Goal: Information Seeking & Learning: Find specific page/section

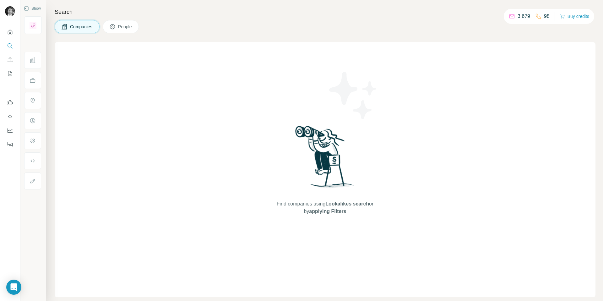
click at [122, 29] on span "People" at bounding box center [125, 27] width 14 height 6
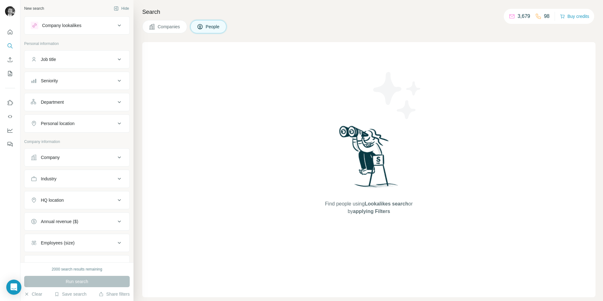
click at [167, 30] on button "Companies" at bounding box center [164, 26] width 45 height 13
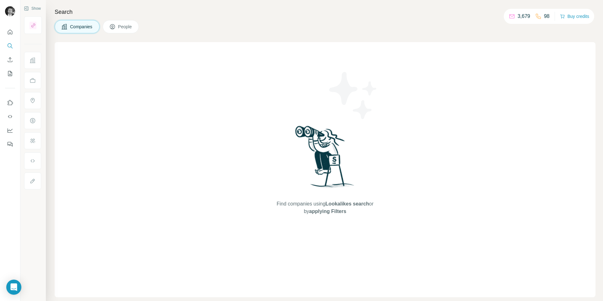
click at [87, 27] on span "Companies" at bounding box center [81, 27] width 23 height 6
click at [10, 74] on icon "My lists" at bounding box center [10, 73] width 3 height 4
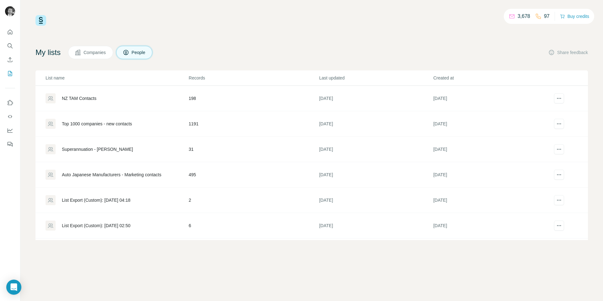
click at [84, 98] on div "NZ TAM Contacts" at bounding box center [79, 98] width 35 height 6
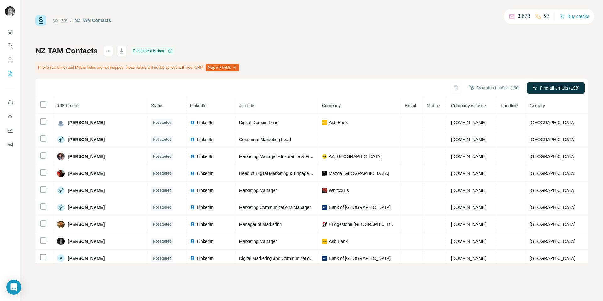
click at [557, 59] on div "NZ TAM Contacts Enrichment is done Phone (Landline) and Mobile fields are not m…" at bounding box center [312, 154] width 553 height 217
click at [596, 157] on div "My lists / NZ TAM Contacts 3,678 97 Buy credits NZ TAM Contacts Enrichment is d…" at bounding box center [311, 150] width 583 height 301
click at [10, 58] on icon "Enrich CSV" at bounding box center [10, 59] width 5 height 5
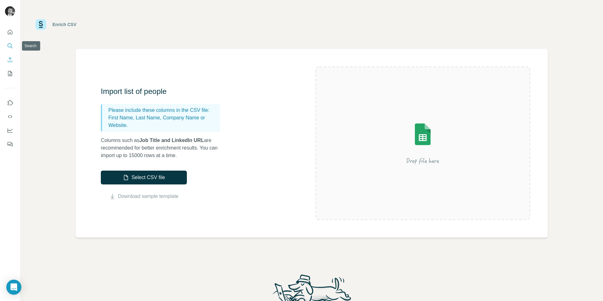
click at [10, 44] on icon "Search" at bounding box center [10, 45] width 4 height 4
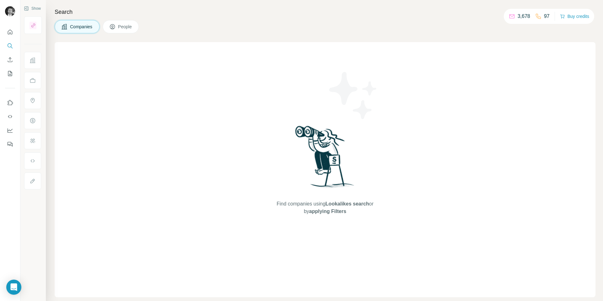
click at [79, 27] on span "Companies" at bounding box center [81, 27] width 23 height 6
click at [91, 29] on span "Companies" at bounding box center [81, 27] width 23 height 6
click at [117, 30] on button "People" at bounding box center [121, 26] width 36 height 13
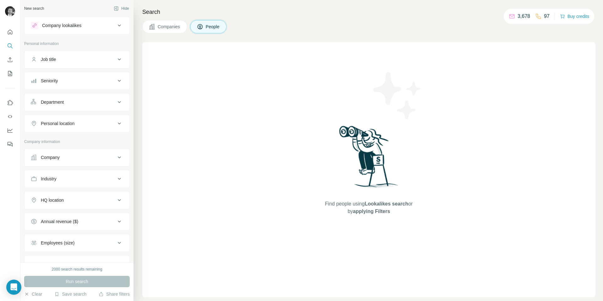
click at [157, 27] on button "Companies" at bounding box center [164, 26] width 45 height 13
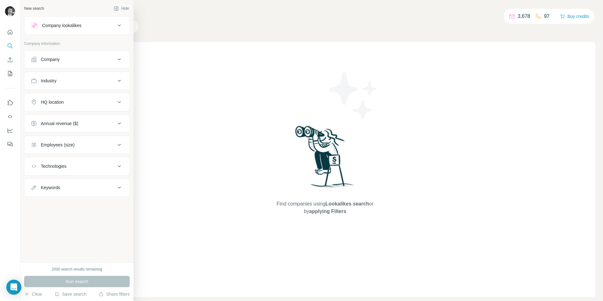
click at [59, 61] on div "Company" at bounding box center [50, 59] width 19 height 6
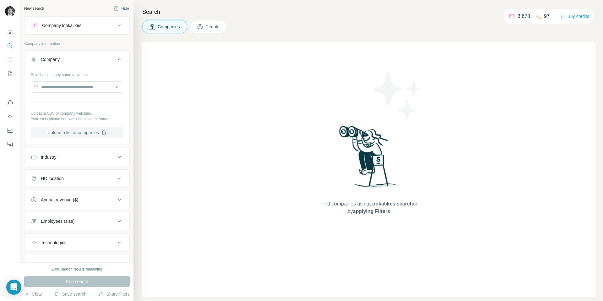
click at [67, 131] on button "Upload a list of companies" at bounding box center [77, 132] width 92 height 11
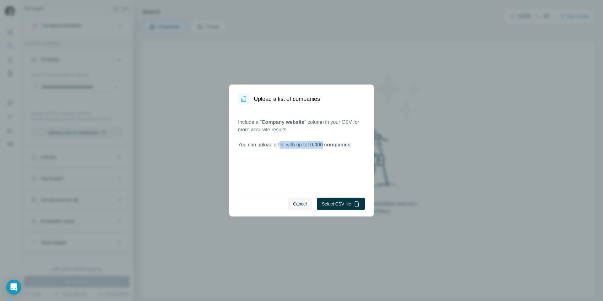
drag, startPoint x: 282, startPoint y: 144, endPoint x: 330, endPoint y: 144, distance: 47.8
click at [330, 144] on p "You can upload a file with up to 10,000 companies ." at bounding box center [301, 145] width 127 height 8
click at [330, 144] on span "10,000 companies" at bounding box center [329, 144] width 43 height 5
click at [294, 200] on button "Cancel" at bounding box center [300, 204] width 24 height 13
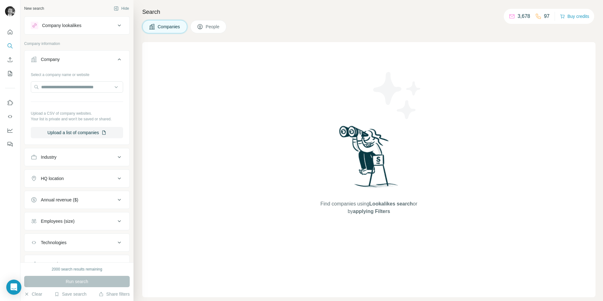
click at [213, 27] on span "People" at bounding box center [213, 27] width 14 height 6
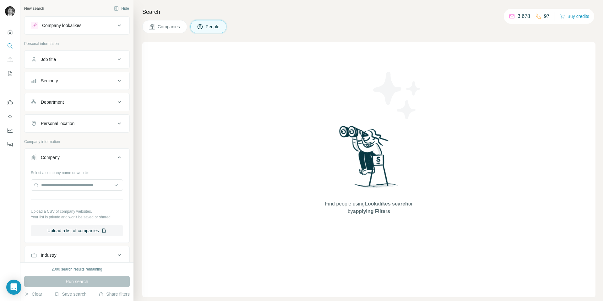
click at [172, 26] on span "Companies" at bounding box center [169, 27] width 23 height 6
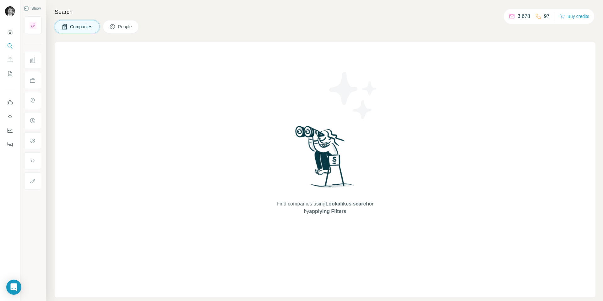
click at [87, 27] on span "Companies" at bounding box center [81, 27] width 23 height 6
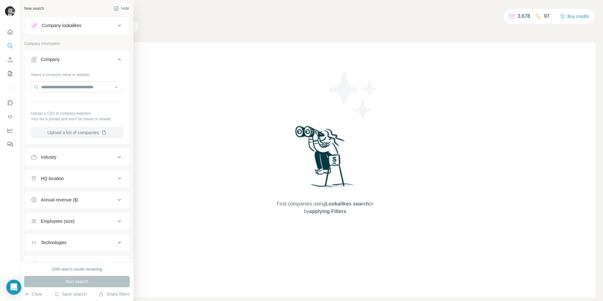
click at [61, 132] on button "Upload a list of companies" at bounding box center [77, 132] width 92 height 11
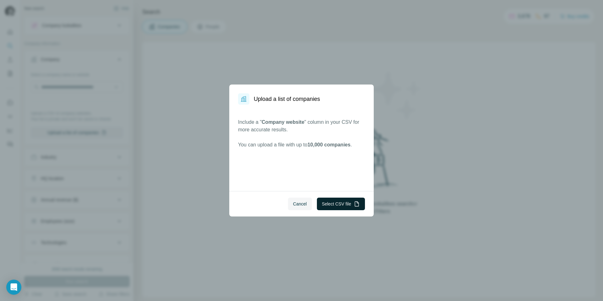
click at [335, 206] on button "Select CSV file" at bounding box center [341, 204] width 48 height 13
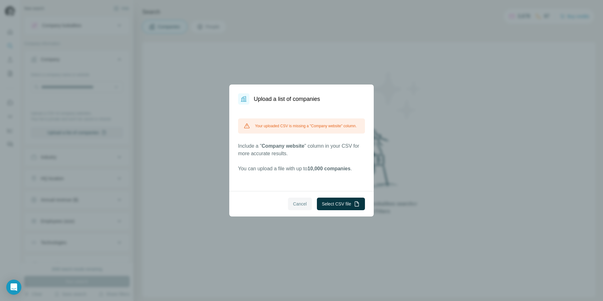
click at [301, 205] on span "Cancel" at bounding box center [300, 204] width 14 height 6
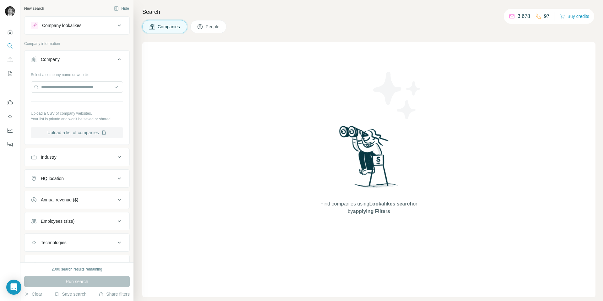
click at [87, 133] on button "Upload a list of companies" at bounding box center [77, 132] width 92 height 11
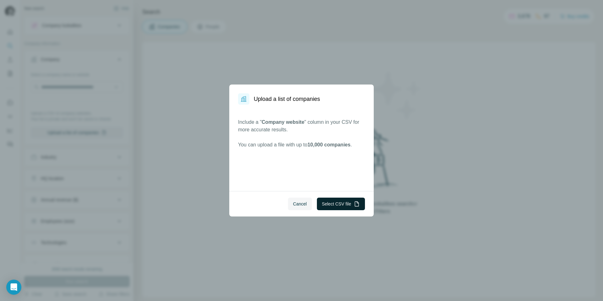
click at [333, 204] on button "Select CSV file" at bounding box center [341, 204] width 48 height 13
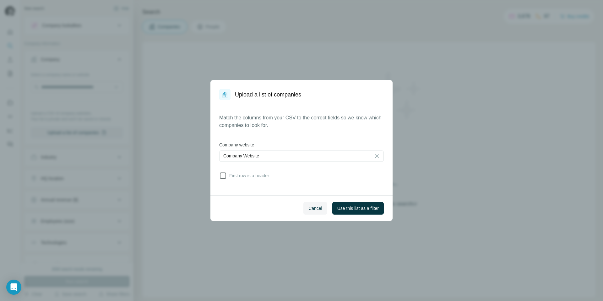
click at [224, 175] on icon at bounding box center [223, 176] width 8 height 8
click at [346, 207] on span "Use this list as a filter" at bounding box center [357, 208] width 41 height 6
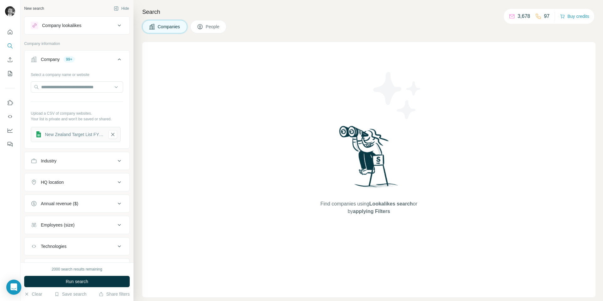
scroll to position [0, 0]
click at [81, 281] on span "Run search" at bounding box center [77, 281] width 23 height 6
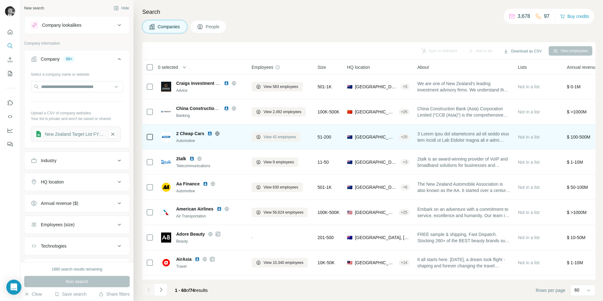
scroll to position [0, 0]
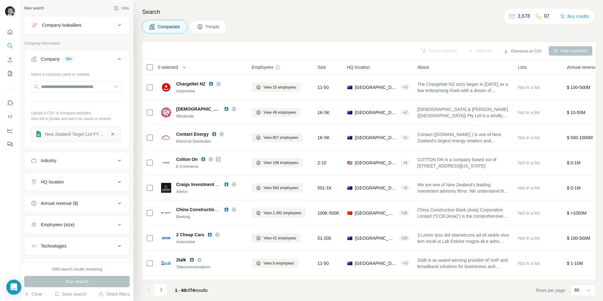
click at [209, 26] on span "People" at bounding box center [213, 27] width 14 height 6
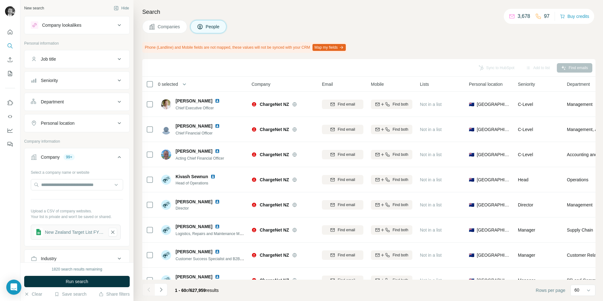
click at [104, 80] on div "Seniority" at bounding box center [73, 80] width 85 height 6
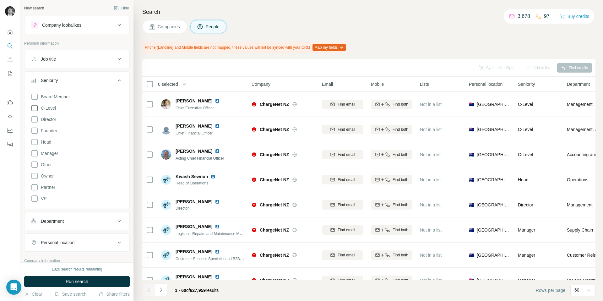
click at [32, 109] on icon at bounding box center [35, 108] width 8 height 8
click at [33, 120] on icon at bounding box center [35, 120] width 8 height 8
click at [34, 153] on icon at bounding box center [35, 154] width 8 height 8
click at [36, 129] on icon at bounding box center [35, 131] width 8 height 8
click at [34, 163] on icon at bounding box center [35, 165] width 8 height 8
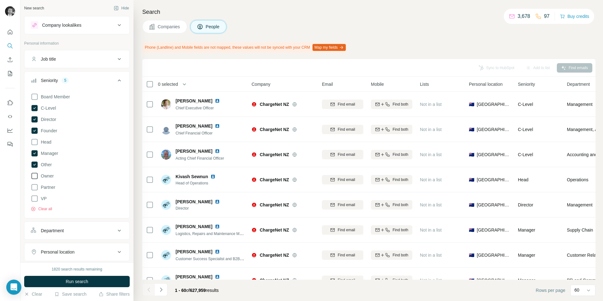
click at [33, 178] on icon at bounding box center [35, 176] width 8 height 8
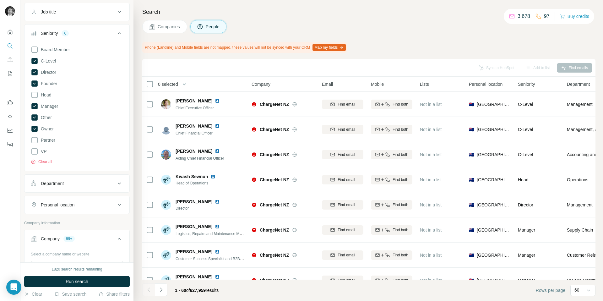
scroll to position [50, 0]
click at [86, 181] on div "Department" at bounding box center [73, 181] width 85 height 6
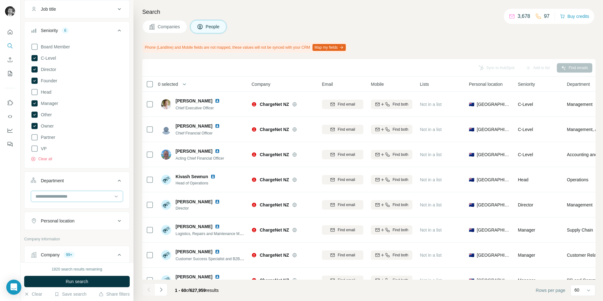
click at [67, 200] on input at bounding box center [74, 196] width 78 height 7
type input "***"
click at [75, 208] on p "Marketing and Advertising" at bounding box center [61, 210] width 51 height 6
click at [89, 245] on div "Personal location" at bounding box center [73, 243] width 85 height 6
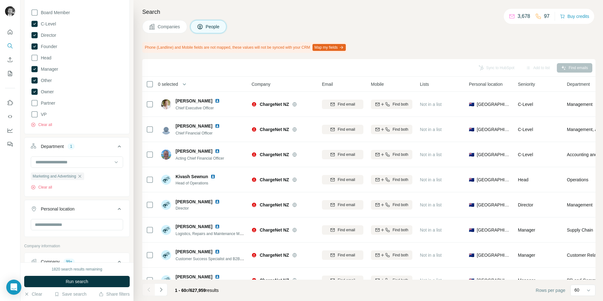
scroll to position [101, 0]
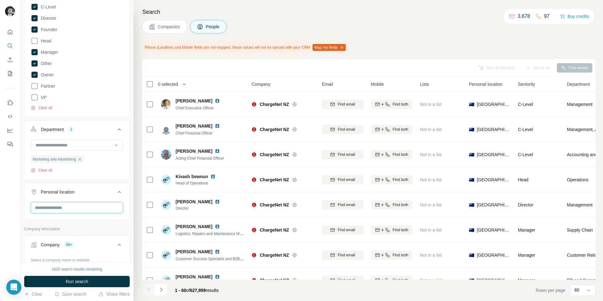
click at [77, 205] on input "text" at bounding box center [77, 207] width 92 height 11
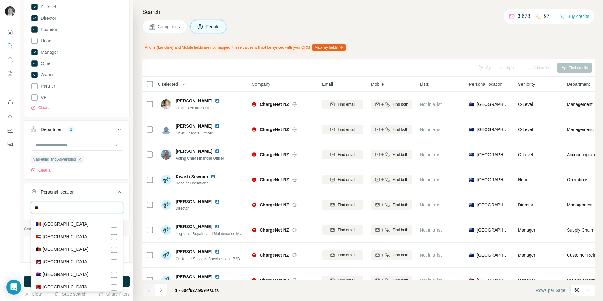
type input "***"
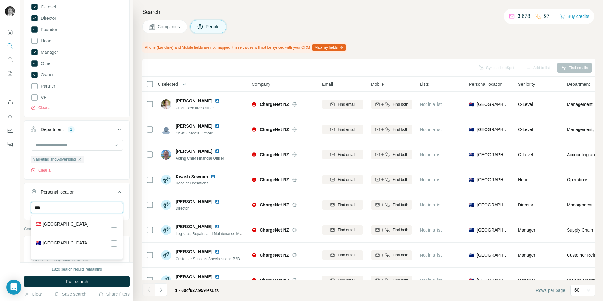
drag, startPoint x: 47, startPoint y: 209, endPoint x: 31, endPoint y: 208, distance: 15.7
click at [31, 208] on input "***" at bounding box center [77, 207] width 92 height 11
type input "*****"
click at [119, 191] on icon at bounding box center [120, 192] width 8 height 8
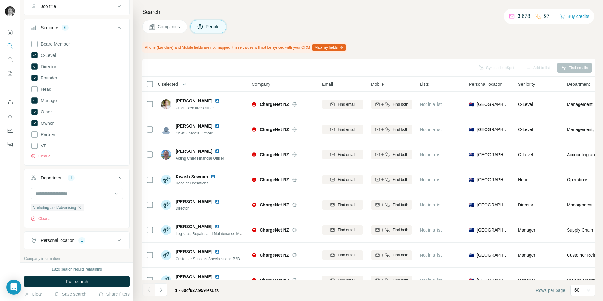
scroll to position [51, 0]
click at [35, 92] on icon at bounding box center [35, 91] width 8 height 8
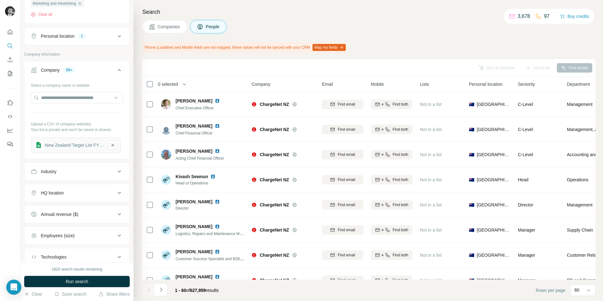
scroll to position [261, 0]
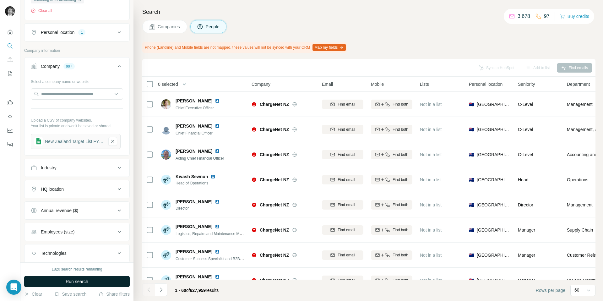
click at [66, 282] on span "Run search" at bounding box center [77, 281] width 23 height 6
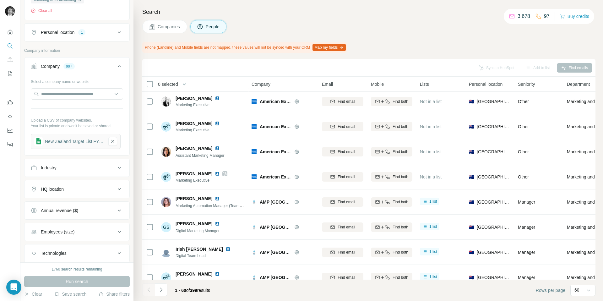
scroll to position [1320, 0]
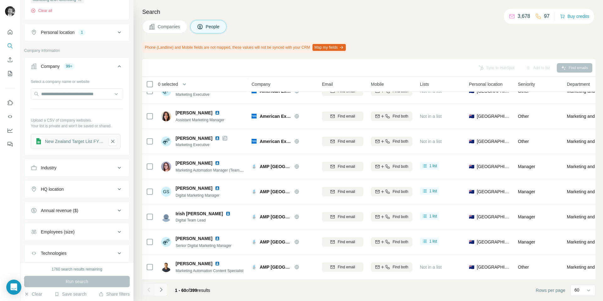
click at [161, 289] on icon "Navigate to next page" at bounding box center [161, 289] width 2 height 4
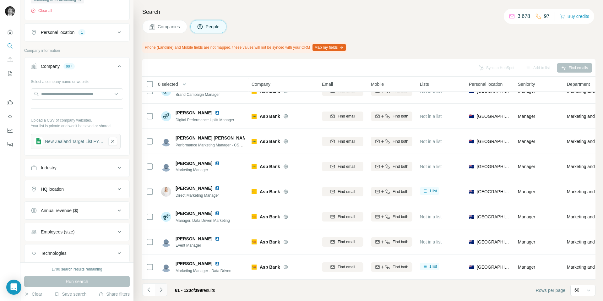
click at [162, 288] on icon "Navigate to next page" at bounding box center [161, 290] width 6 height 6
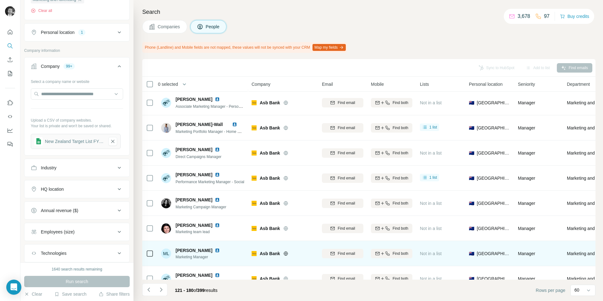
scroll to position [0, 0]
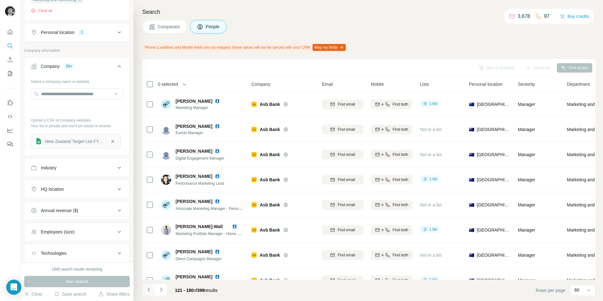
click at [149, 290] on icon "Navigate to previous page" at bounding box center [149, 290] width 6 height 6
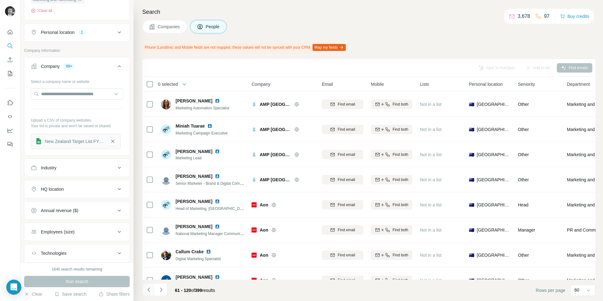
click at [149, 290] on icon "Navigate to previous page" at bounding box center [149, 290] width 6 height 6
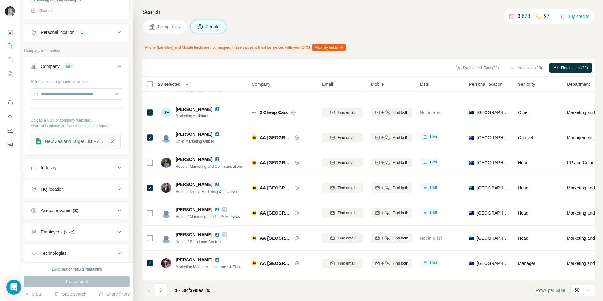
scroll to position [473, 0]
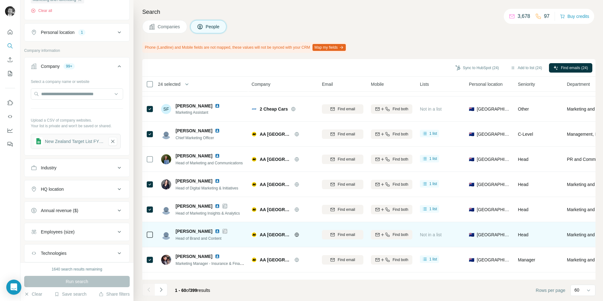
click at [146, 233] on icon at bounding box center [150, 235] width 8 height 8
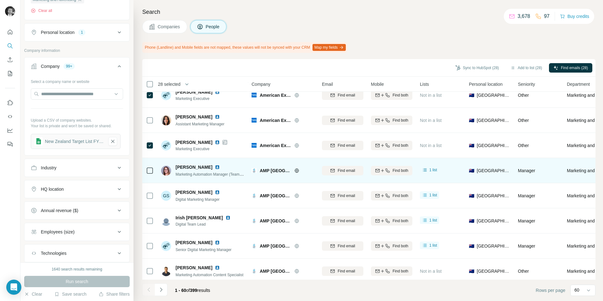
scroll to position [1320, 0]
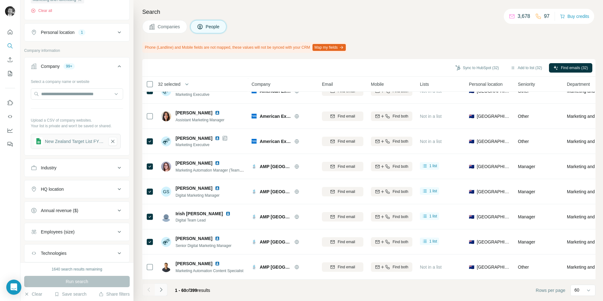
click at [161, 291] on icon "Navigate to next page" at bounding box center [161, 289] width 2 height 4
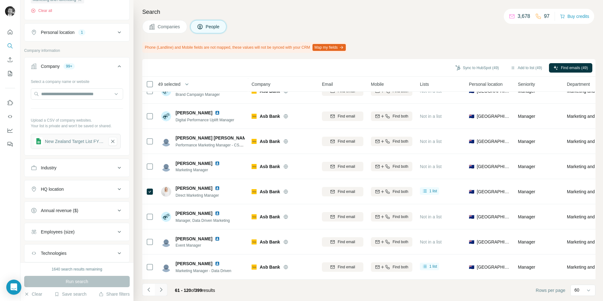
click at [163, 290] on icon "Navigate to next page" at bounding box center [161, 290] width 6 height 6
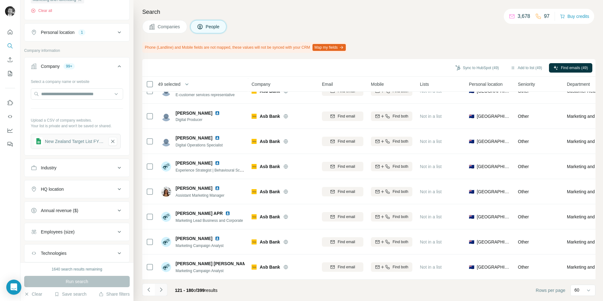
click at [159, 289] on icon "Navigate to next page" at bounding box center [161, 290] width 6 height 6
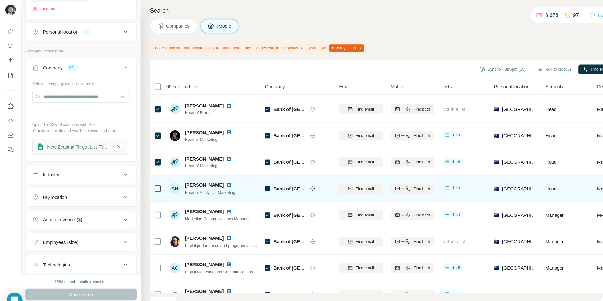
scroll to position [936, 0]
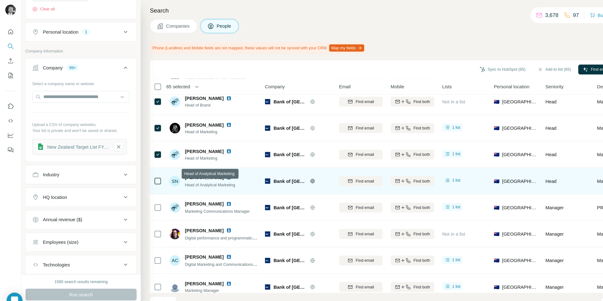
click at [191, 178] on span "Head of Analytical Marketing" at bounding box center [200, 177] width 48 height 4
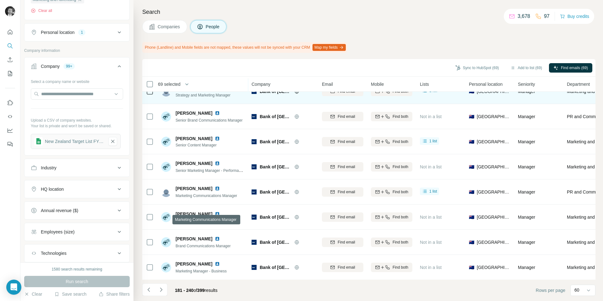
scroll to position [1320, 0]
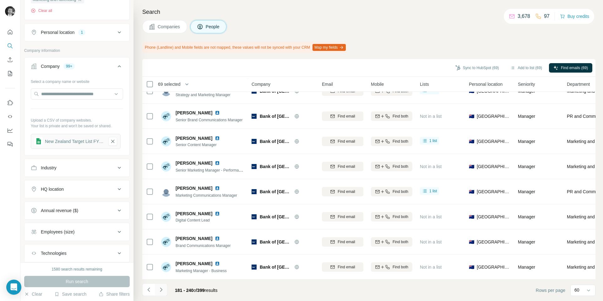
click at [164, 289] on icon "Navigate to next page" at bounding box center [161, 290] width 6 height 6
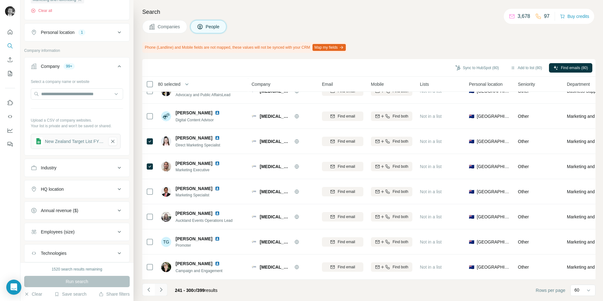
click at [163, 290] on icon "Navigate to next page" at bounding box center [161, 290] width 6 height 6
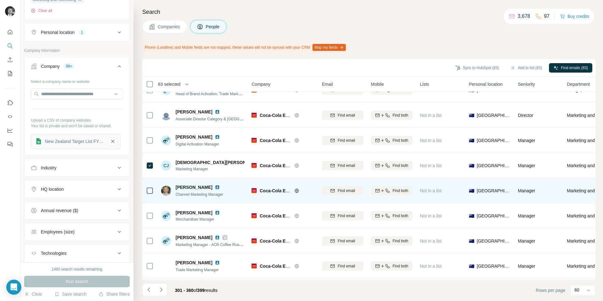
scroll to position [157, 0]
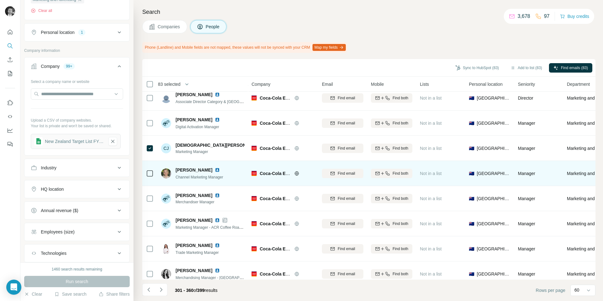
click at [155, 174] on td at bounding box center [149, 173] width 15 height 25
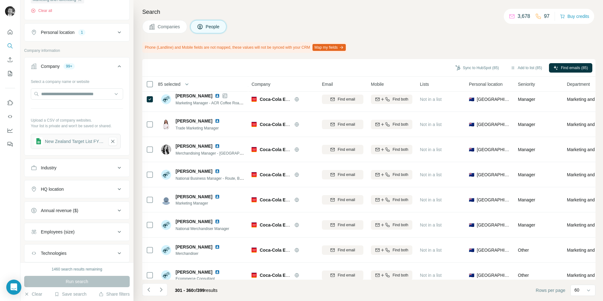
scroll to position [282, 0]
